Goal: Task Accomplishment & Management: Complete application form

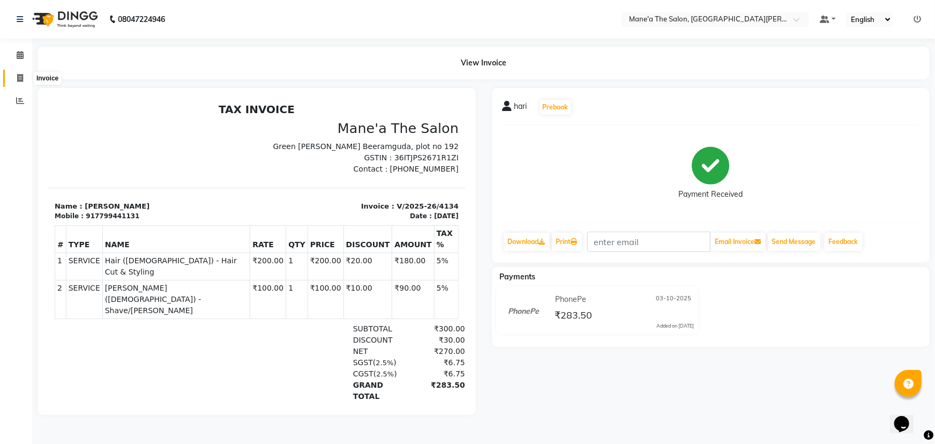
click at [18, 76] on icon at bounding box center [20, 78] width 6 height 8
select select "7205"
select select "service"
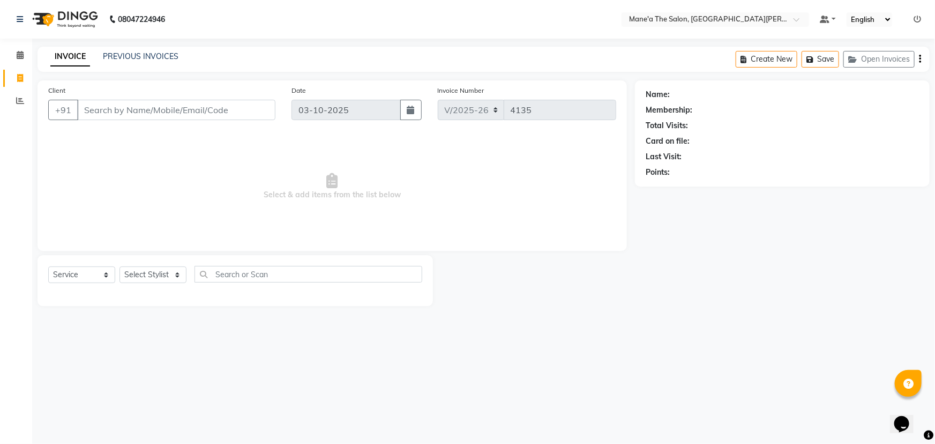
click at [100, 103] on input "Client" at bounding box center [176, 110] width 198 height 20
click at [100, 112] on input "Client" at bounding box center [176, 110] width 198 height 20
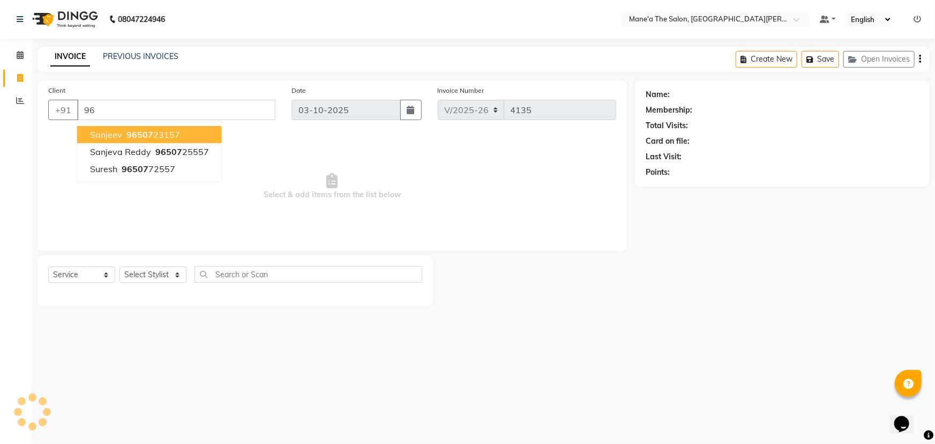
type input "9"
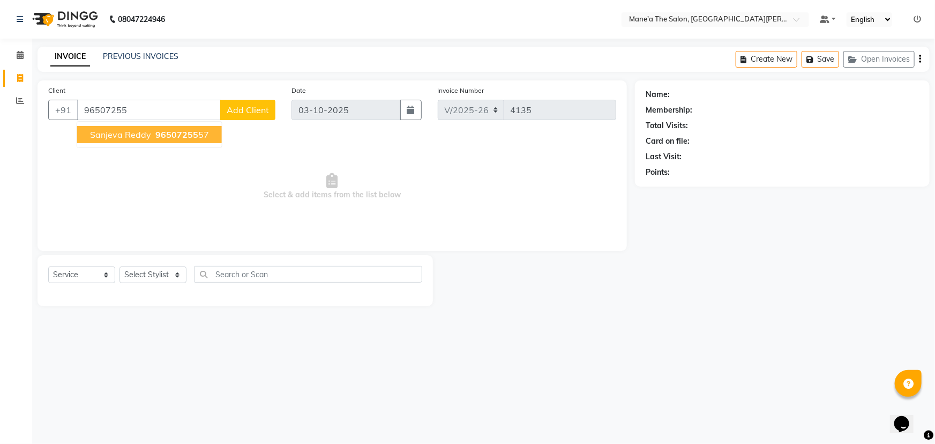
click at [126, 128] on button "sanjeva reddy 96507255 57" at bounding box center [149, 134] width 145 height 17
type input "9650725557"
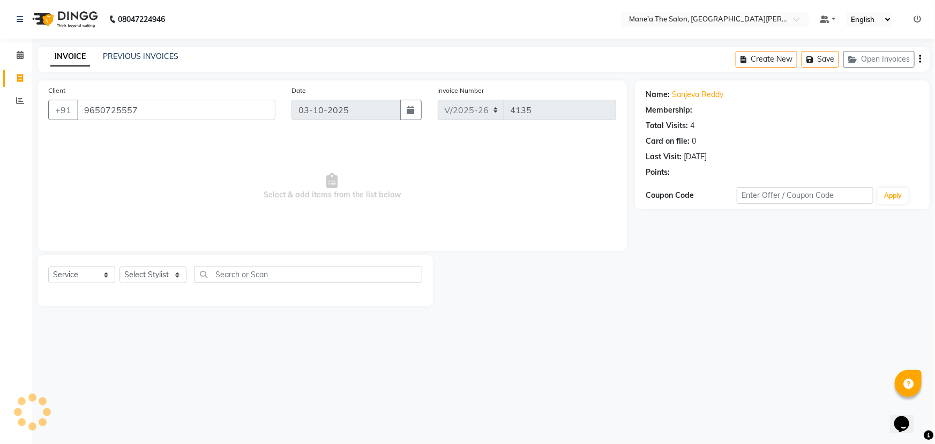
select select "1: Object"
click at [175, 273] on select "Select Stylist Anil Faeam Junaid New Manager [PERSON_NAME] Owner Rani [PERSON_N…" at bounding box center [152, 274] width 67 height 17
select select "82059"
click at [119, 266] on select "Select Stylist Anil Faeam Junaid New Manager [PERSON_NAME] Owner Rani [PERSON_N…" at bounding box center [152, 274] width 67 height 17
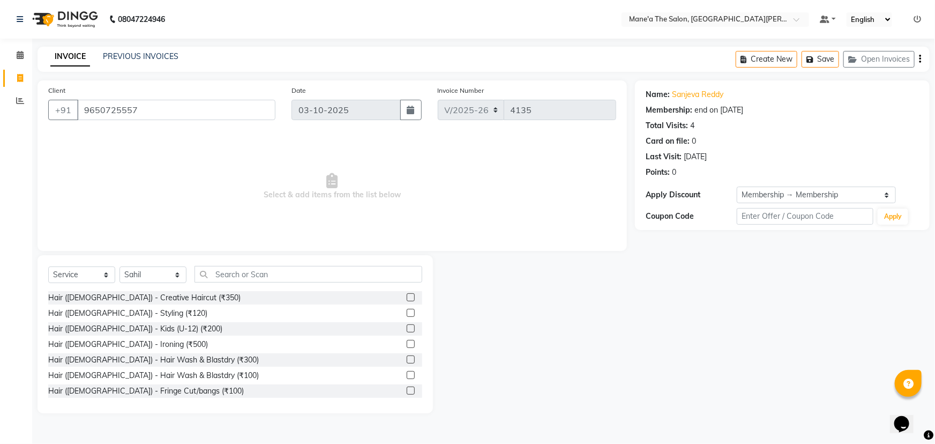
click at [247, 265] on div "Select Service Product Membership Package Voucher Prepaid Gift Card Select Styl…" at bounding box center [234, 334] width 395 height 158
click at [230, 272] on input "text" at bounding box center [308, 274] width 228 height 17
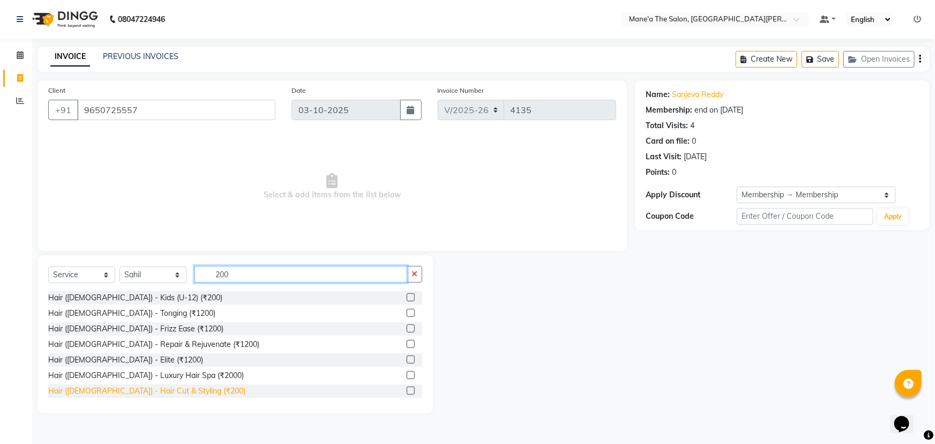
type input "200"
click at [153, 391] on div "Hair ([DEMOGRAPHIC_DATA]) - Hair Cut & Styling (₹200)" at bounding box center [146, 390] width 197 height 11
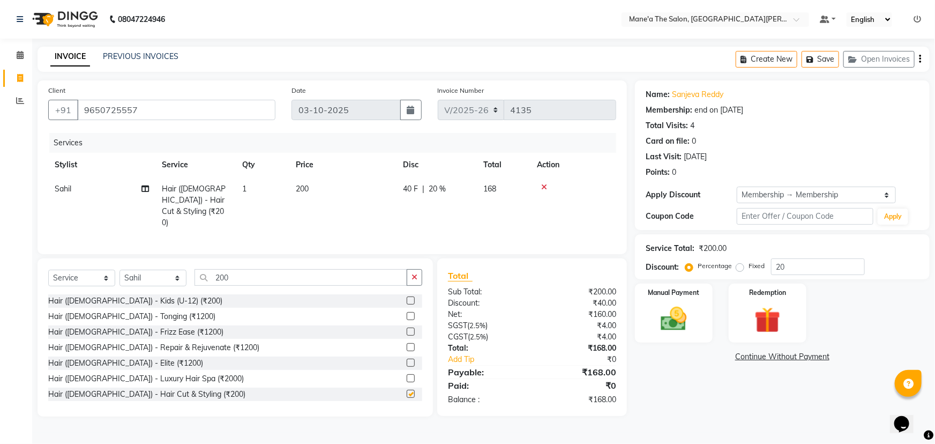
checkbox input "false"
click at [251, 273] on input "200" at bounding box center [300, 277] width 213 height 17
type input "2"
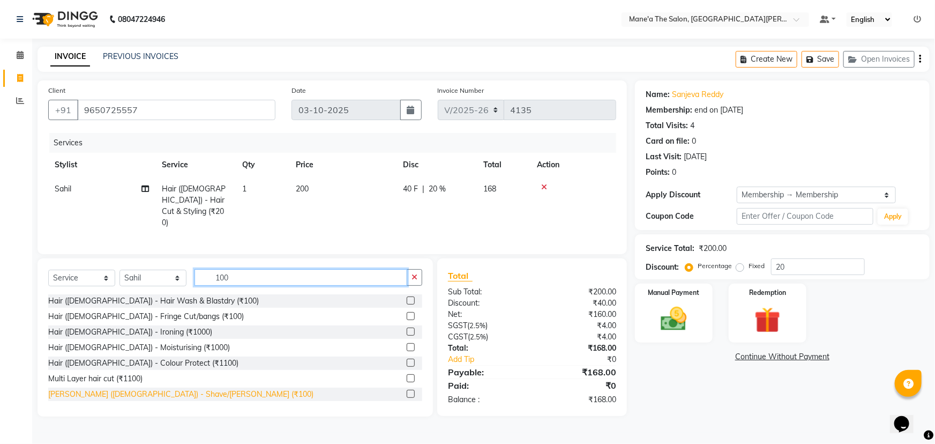
type input "100"
click at [150, 388] on div "[PERSON_NAME] ([DEMOGRAPHIC_DATA]) - Shave/[PERSON_NAME] (₹100)" at bounding box center [180, 393] width 265 height 11
checkbox input "false"
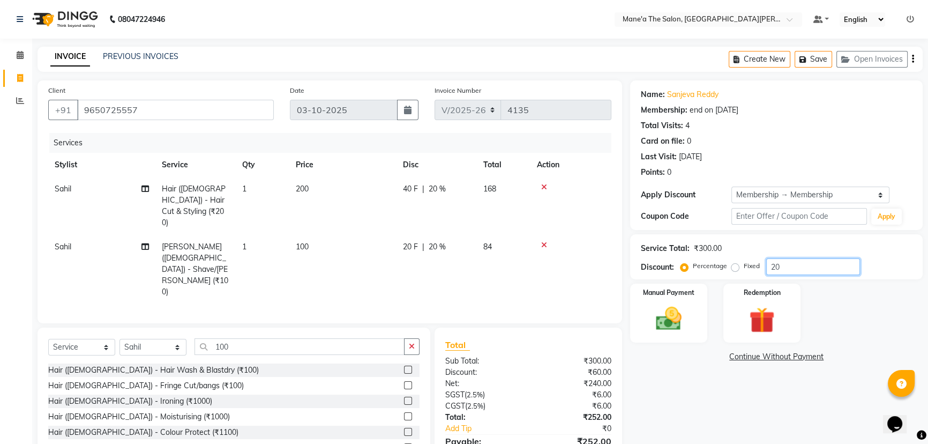
click at [790, 267] on input "20" at bounding box center [813, 266] width 94 height 17
type input "2"
type input "10"
click at [681, 315] on img at bounding box center [668, 318] width 43 height 31
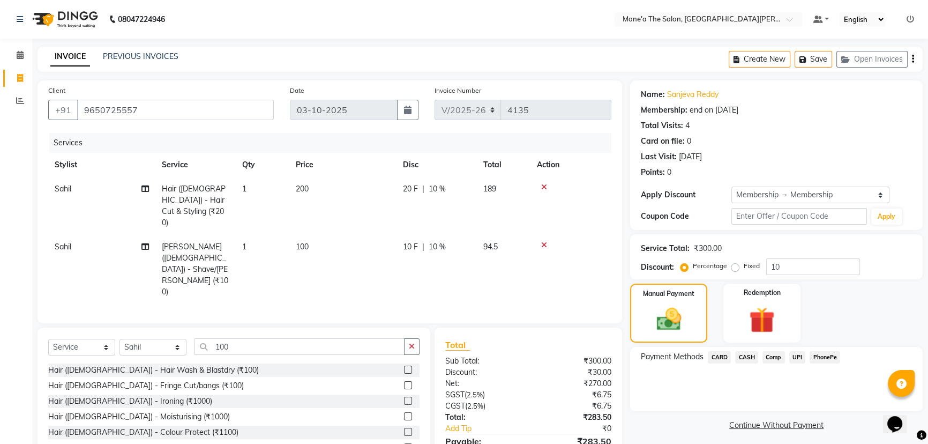
click at [825, 356] on span "PhonePe" at bounding box center [824, 357] width 31 height 12
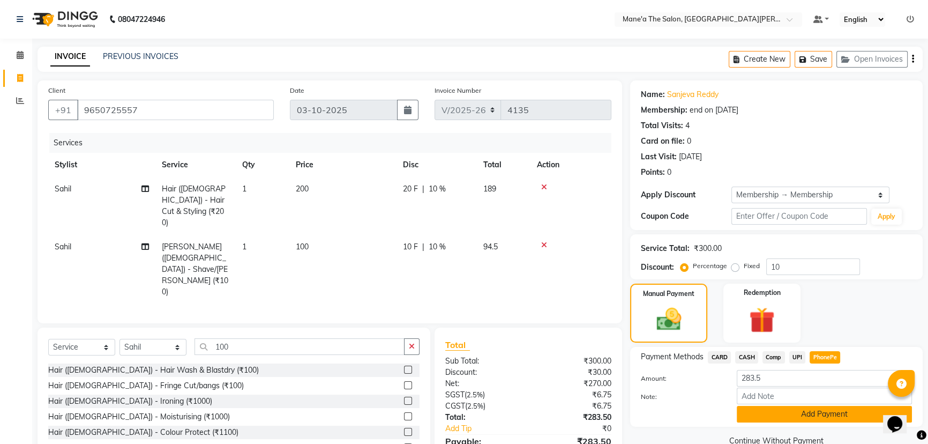
click at [817, 417] on button "Add Payment" at bounding box center [824, 413] width 175 height 17
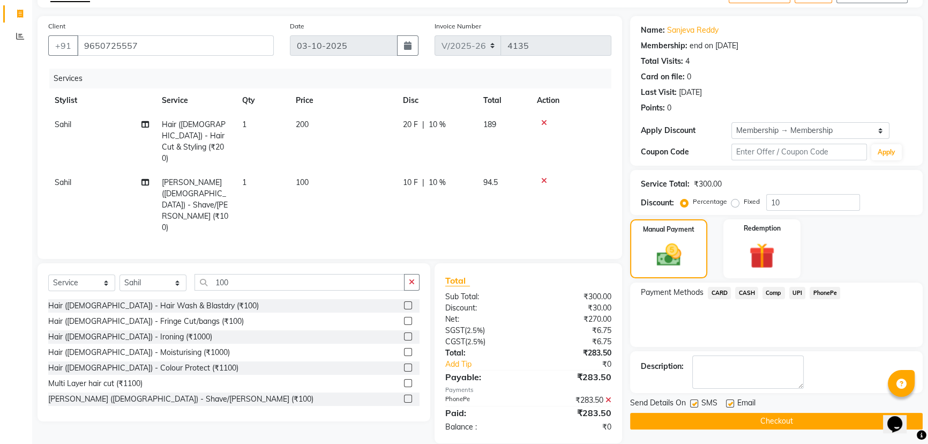
scroll to position [65, 0]
click at [816, 417] on button "Checkout" at bounding box center [776, 420] width 292 height 17
